Goal: Information Seeking & Learning: Find specific fact

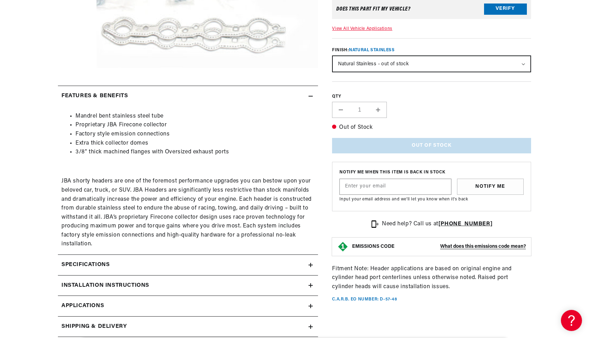
scroll to position [281, 0]
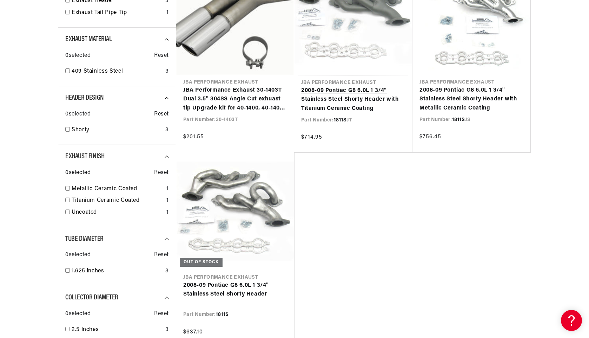
click at [368, 107] on link "2008-09 Pontiac G8 6.0L 1 3/4" Stainless Steel Shorty Header with Titanium Cera…" at bounding box center [353, 99] width 104 height 27
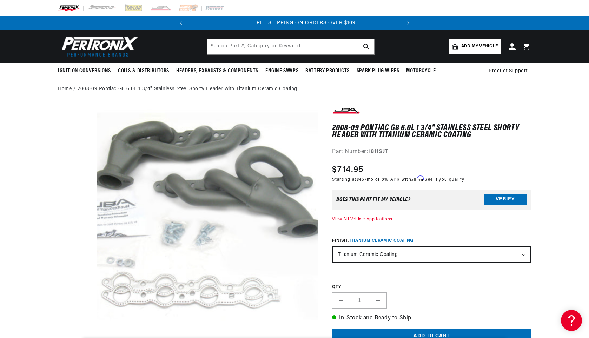
scroll to position [0, 213]
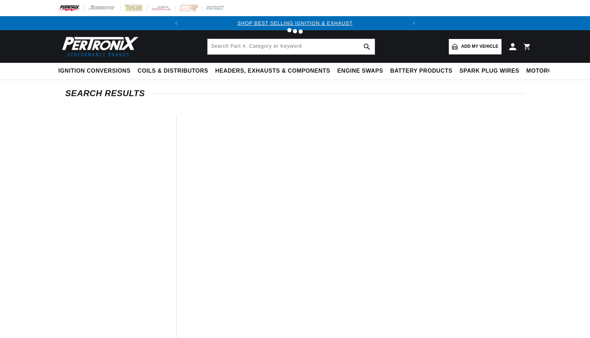
type input "1811S"
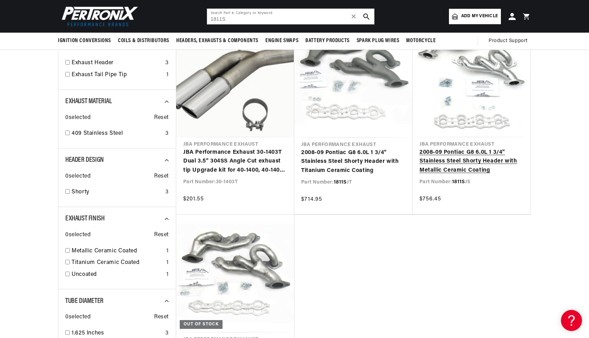
scroll to position [35, 0]
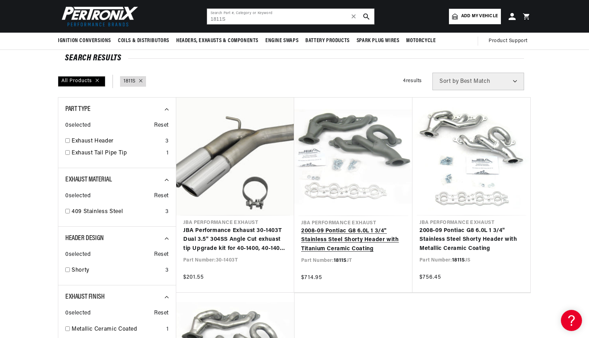
click at [359, 244] on link "2008-09 Pontiac G8 6.0L 1 3/4" Stainless Steel Shorty Header with Titanium Cera…" at bounding box center [353, 240] width 104 height 27
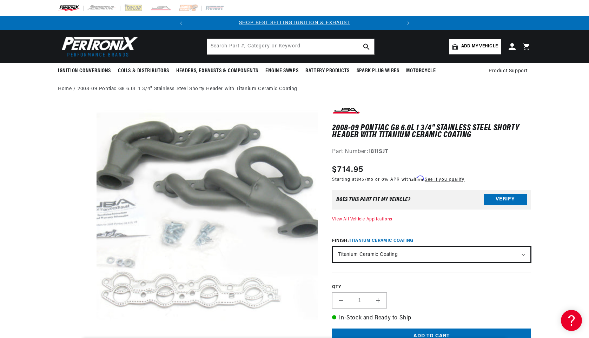
click at [431, 259] on select "Natural Stainless - out of stock Silver Ceramic Coating Titanium Ceramic Coating" at bounding box center [432, 254] width 198 height 15
drag, startPoint x: 388, startPoint y: 151, endPoint x: 370, endPoint y: 153, distance: 18.1
click at [370, 153] on div "Part Number: 1811SJT" at bounding box center [431, 151] width 199 height 9
copy strong "1811SJT"
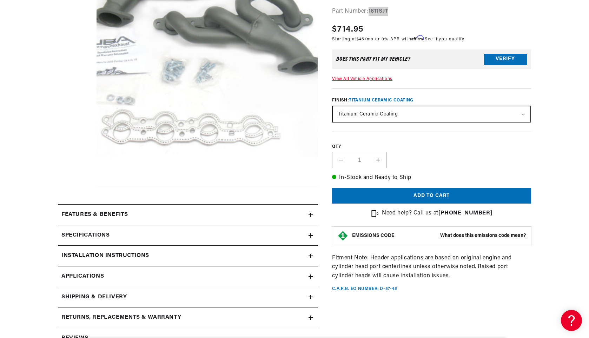
scroll to position [0, 0]
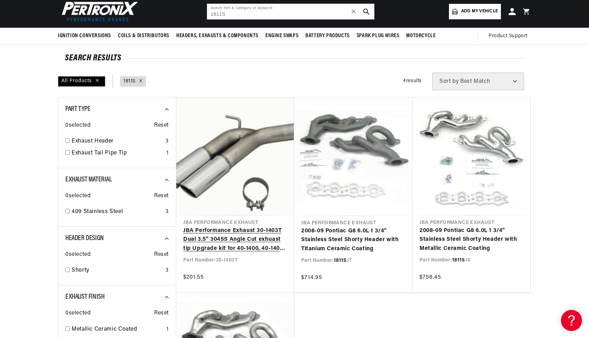
click at [260, 245] on link "JBA Performance Exhaust 30-1403T Dual 3.5" 304SS Angle Cut exhuast tip Upgrade …" at bounding box center [235, 239] width 104 height 27
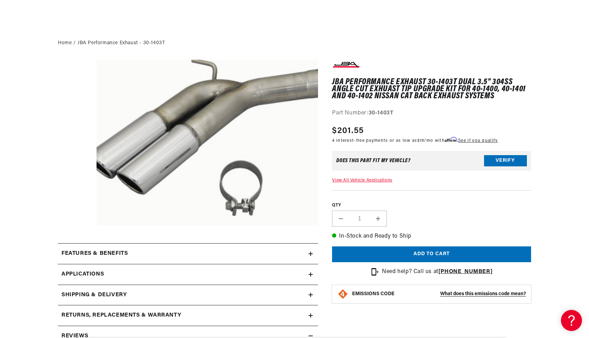
scroll to position [140, 0]
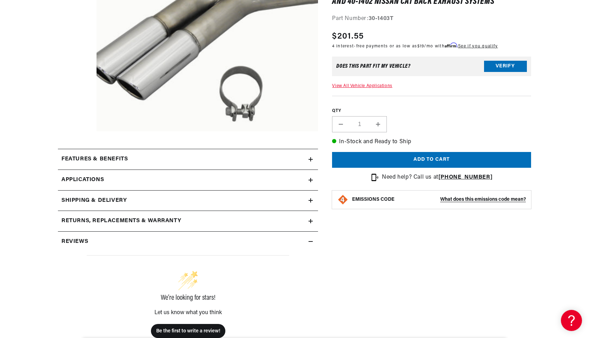
click at [126, 180] on link "Applications" at bounding box center [188, 180] width 260 height 21
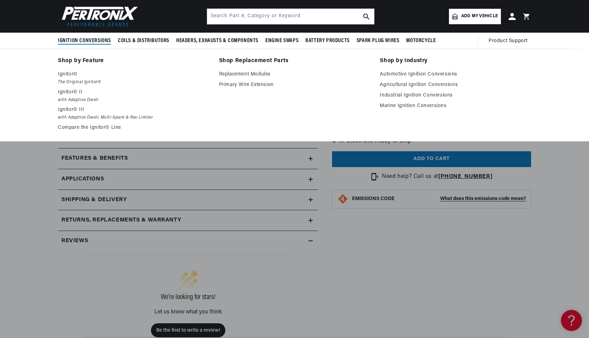
scroll to position [140, 0]
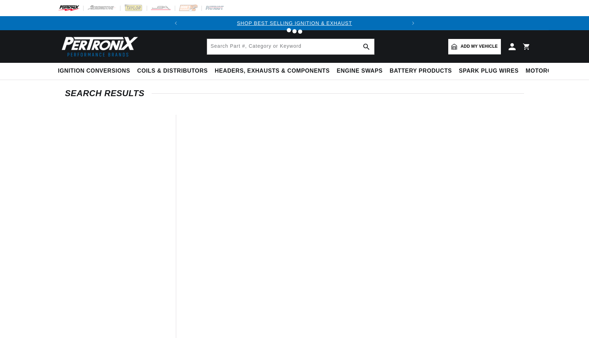
type input "1811S"
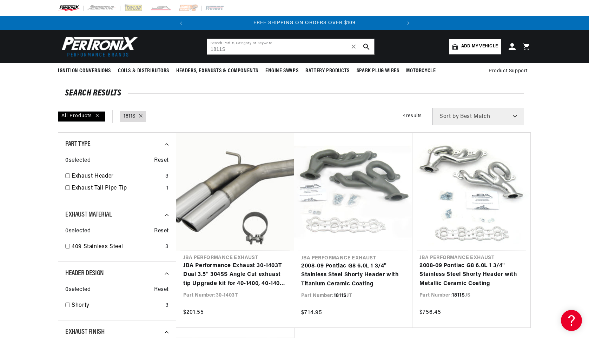
scroll to position [0, 213]
